Goal: Task Accomplishment & Management: Manage account settings

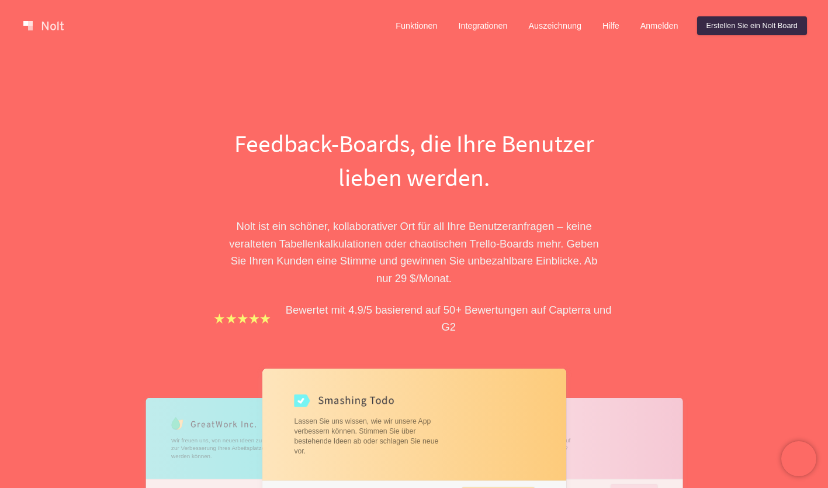
click at [644, 23] on link "Anmelden" at bounding box center [659, 25] width 57 height 19
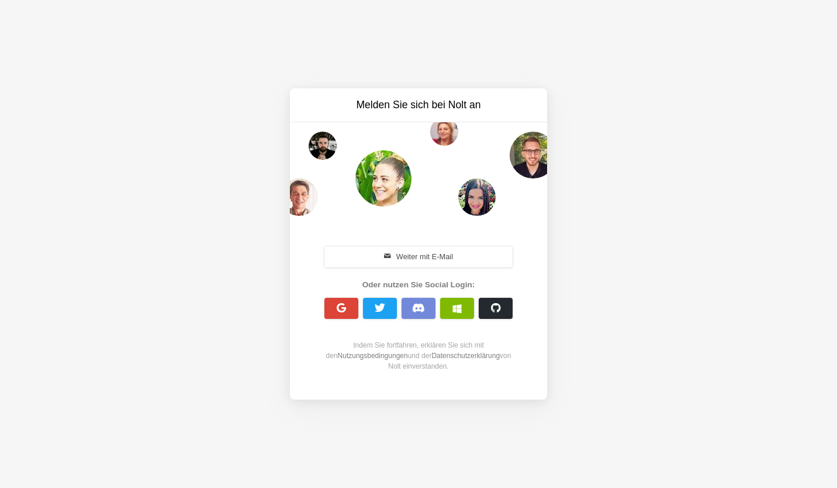
click at [420, 261] on font "Weiter mit E-Mail" at bounding box center [424, 256] width 57 height 11
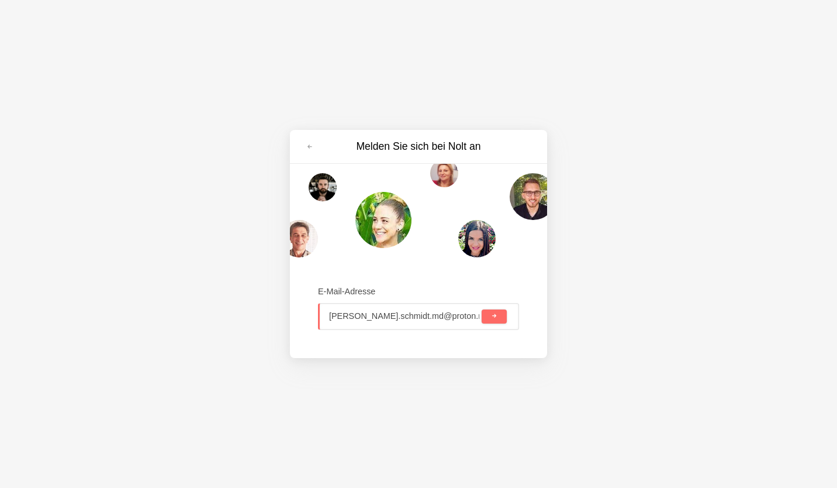
type input "[PERSON_NAME][EMAIL_ADDRESS][DOMAIN_NAME]"
click at [497, 316] on button "submit" at bounding box center [494, 316] width 25 height 14
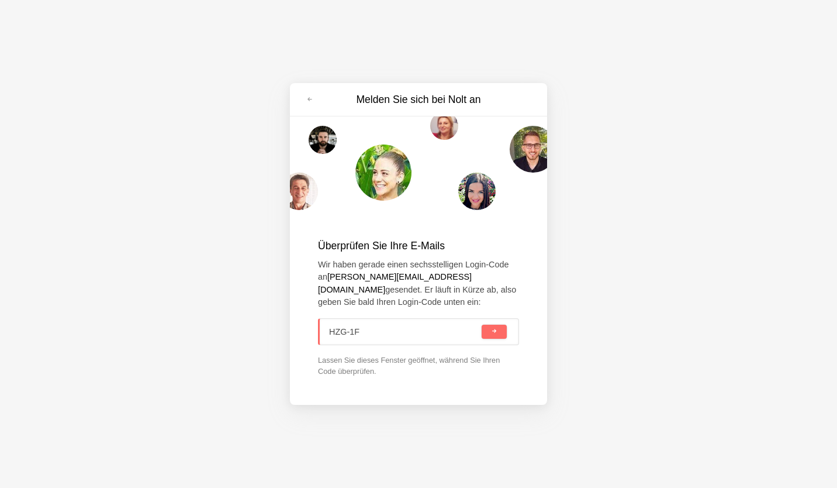
type input "HZG-1F6"
click at [495, 334] on span "submit" at bounding box center [494, 331] width 6 height 6
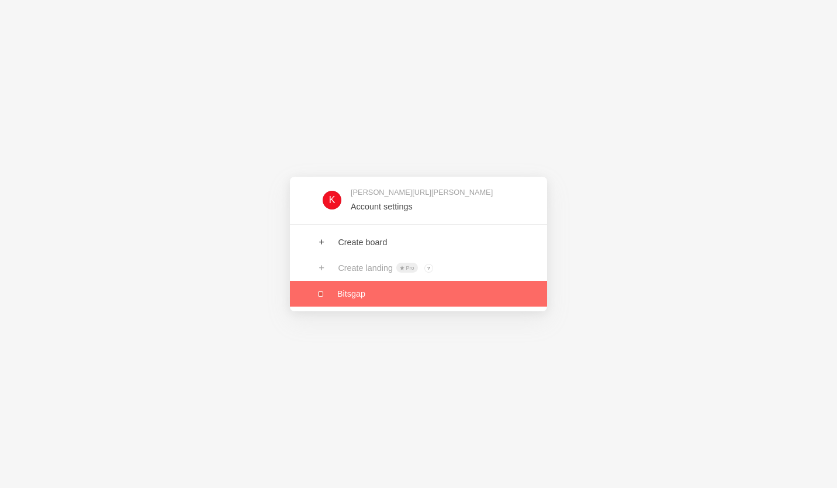
click at [341, 293] on link at bounding box center [418, 294] width 257 height 26
